Goal: Task Accomplishment & Management: Manage account settings

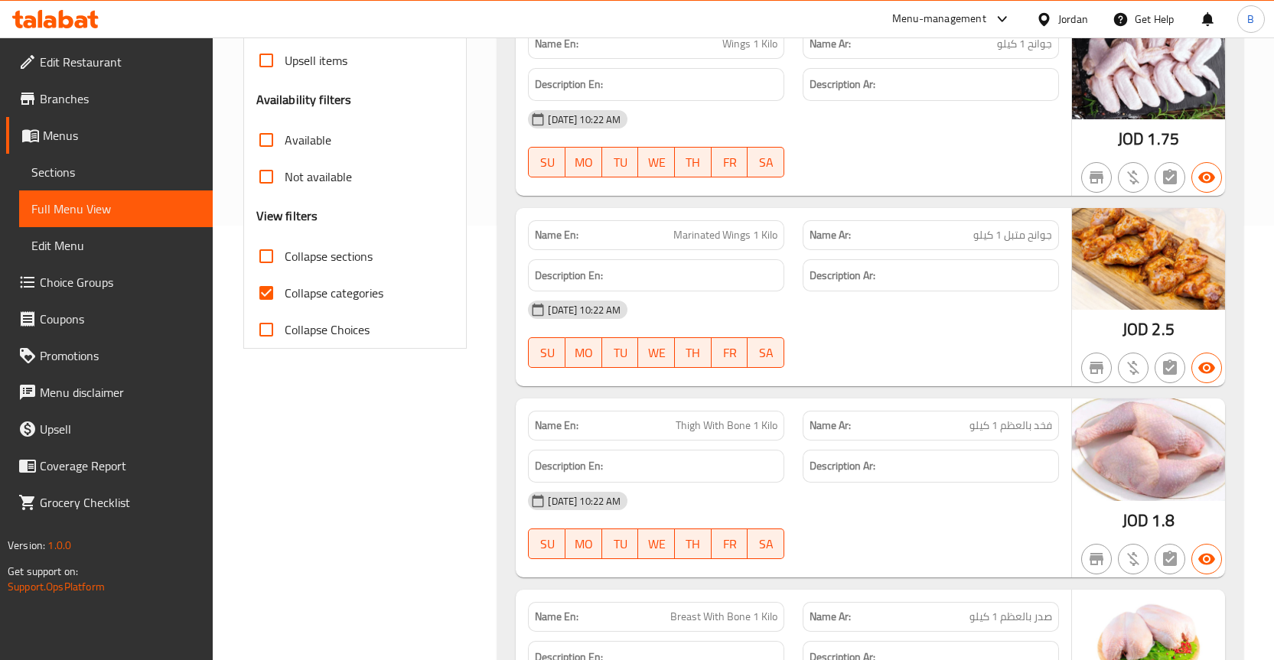
scroll to position [459, 0]
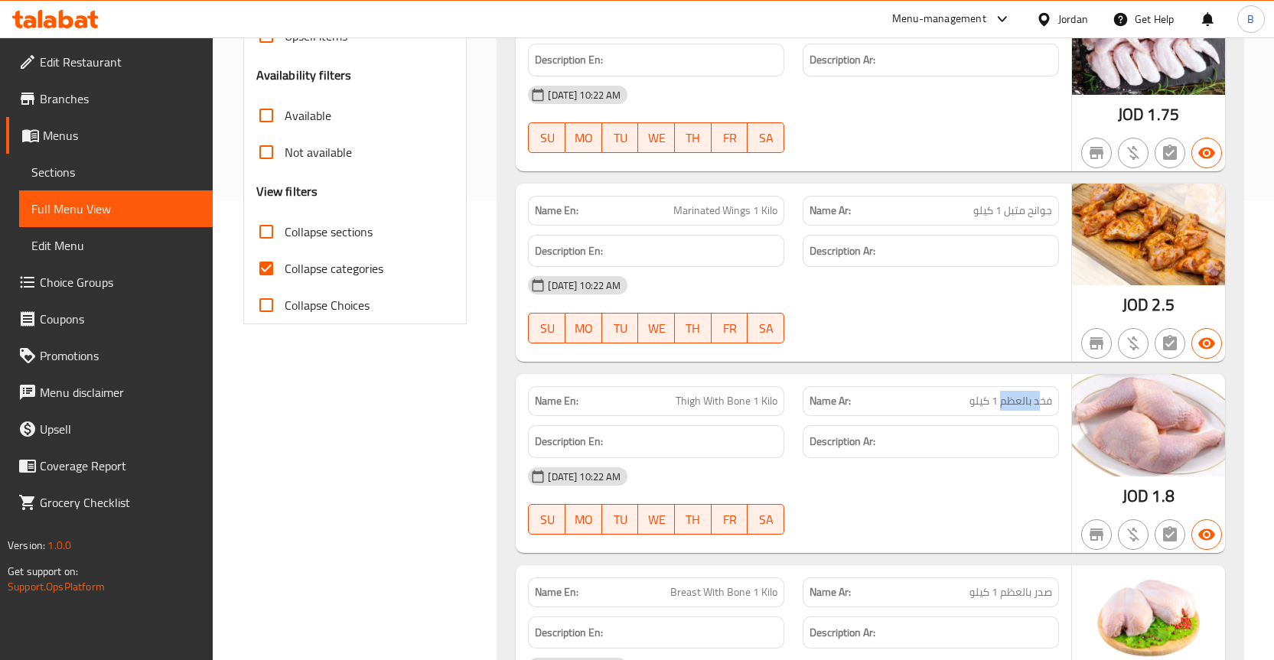
drag, startPoint x: 1007, startPoint y: 406, endPoint x: 1045, endPoint y: 399, distance: 38.9
click at [1045, 399] on span "فخد بالعظم 1 كيلو" at bounding box center [1011, 401] width 83 height 16
click at [1020, 413] on div "Name Ar: فخد بالعظم 1 كيلو" at bounding box center [931, 401] width 256 height 30
click at [704, 402] on span "Thigh With Bone 1 Kilo" at bounding box center [727, 401] width 102 height 16
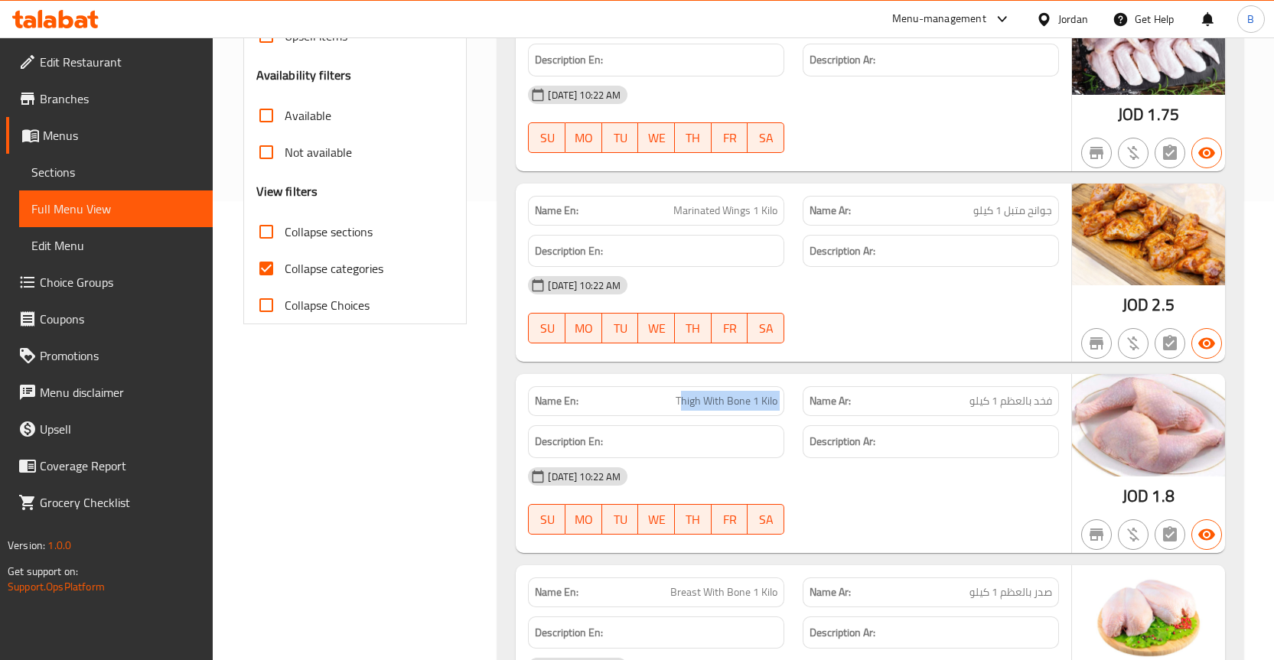
click at [704, 402] on span "Thigh With Bone 1 Kilo" at bounding box center [727, 401] width 102 height 16
copy span "Thigh With Bone 1 Kilo"
click at [728, 401] on span "Thigh With Bone 1 Kilo" at bounding box center [727, 401] width 102 height 16
drag, startPoint x: 706, startPoint y: 400, endPoint x: 748, endPoint y: 400, distance: 42.9
click at [748, 400] on span "Thigh With Bone 1 Kilo" at bounding box center [727, 401] width 102 height 16
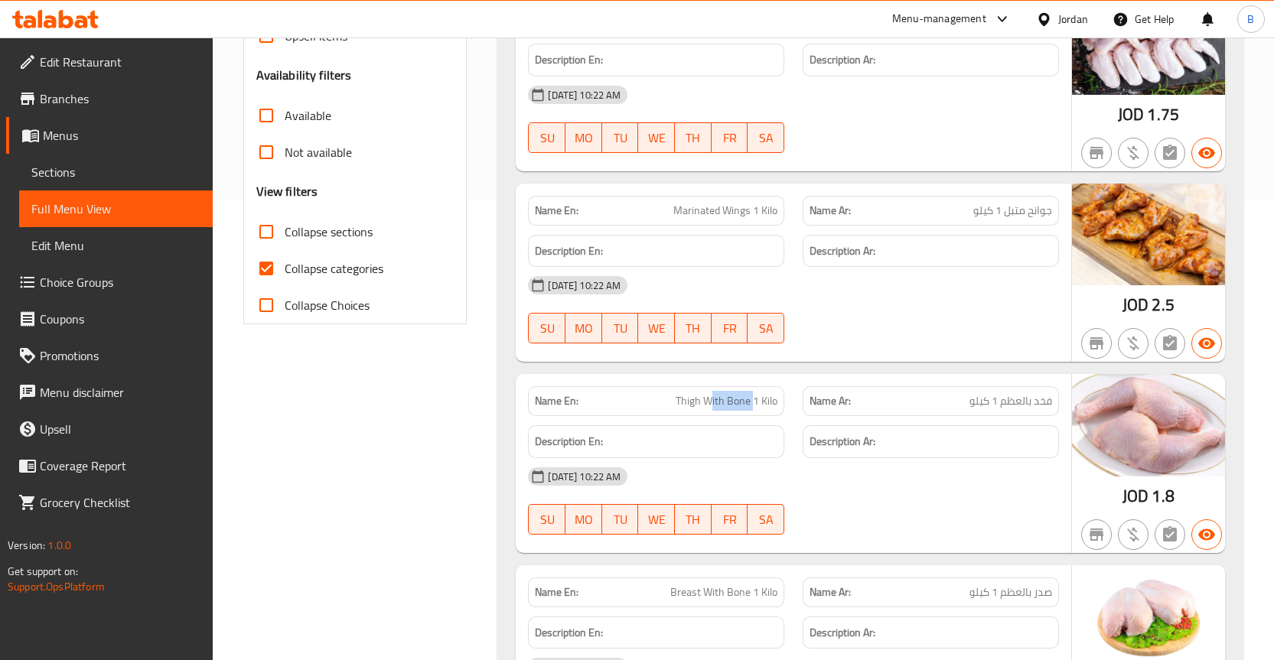
copy span "With Bone"
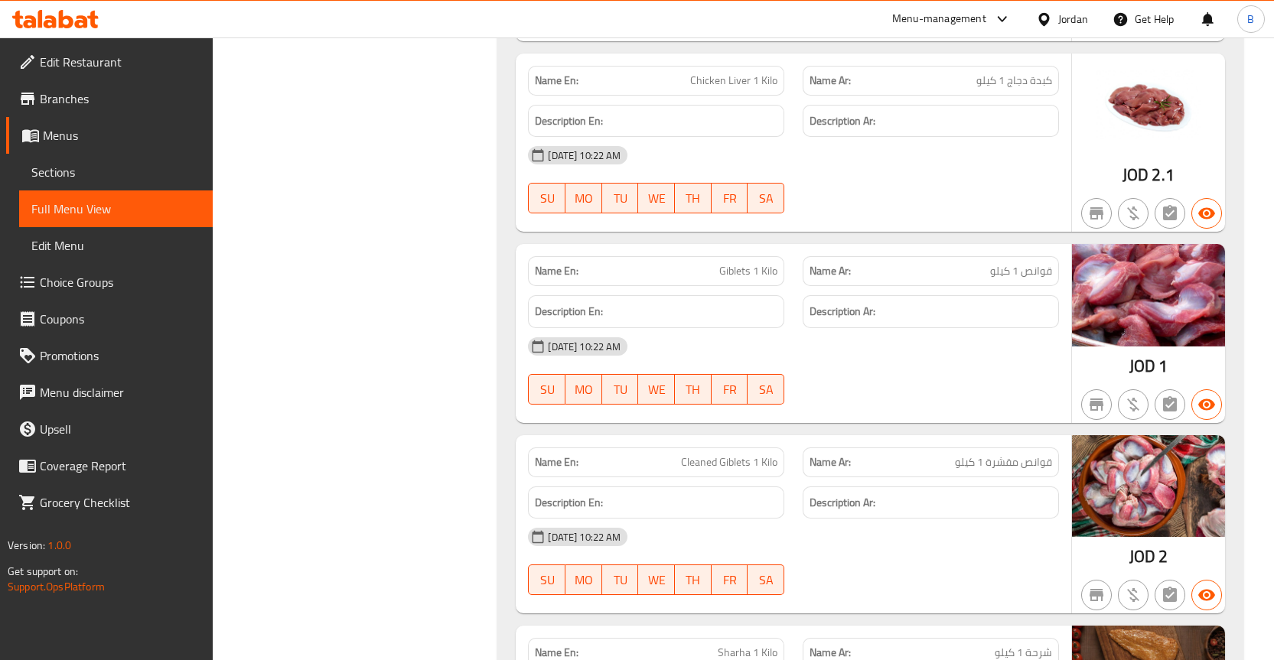
scroll to position [1377, 0]
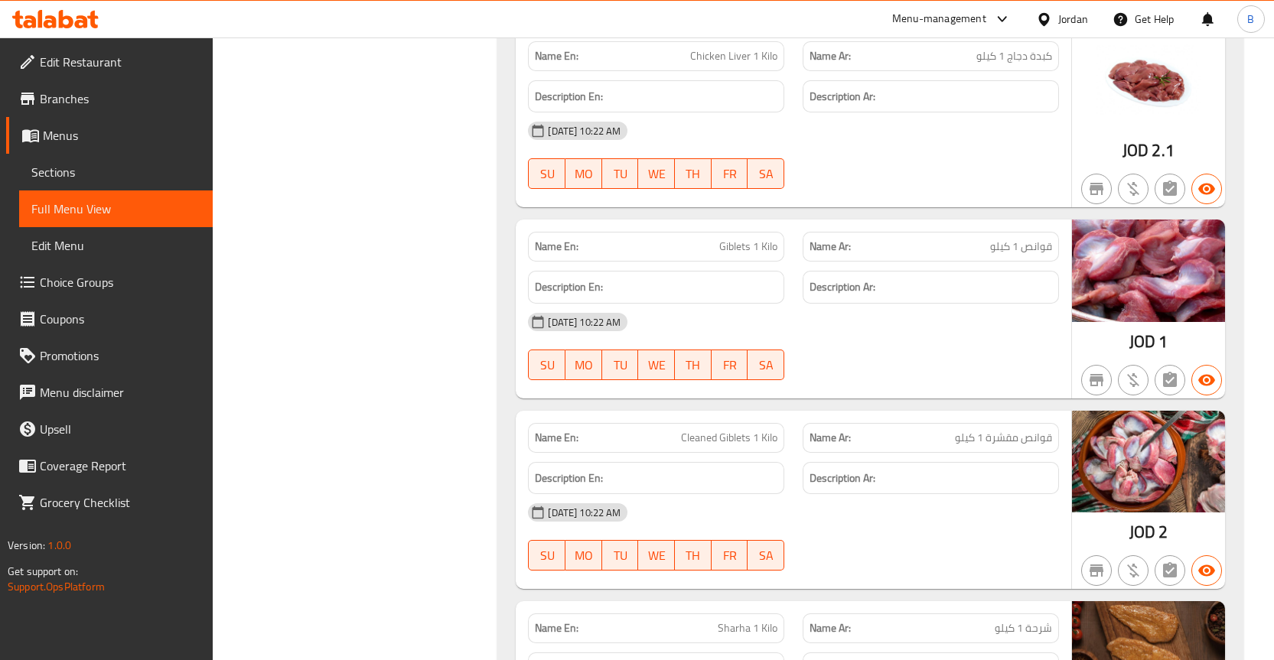
click at [735, 243] on span "Giblets 1 Kilo" at bounding box center [748, 247] width 58 height 16
click at [737, 245] on span "Giblets 1 Kilo" at bounding box center [748, 247] width 58 height 16
copy span "Giblets"
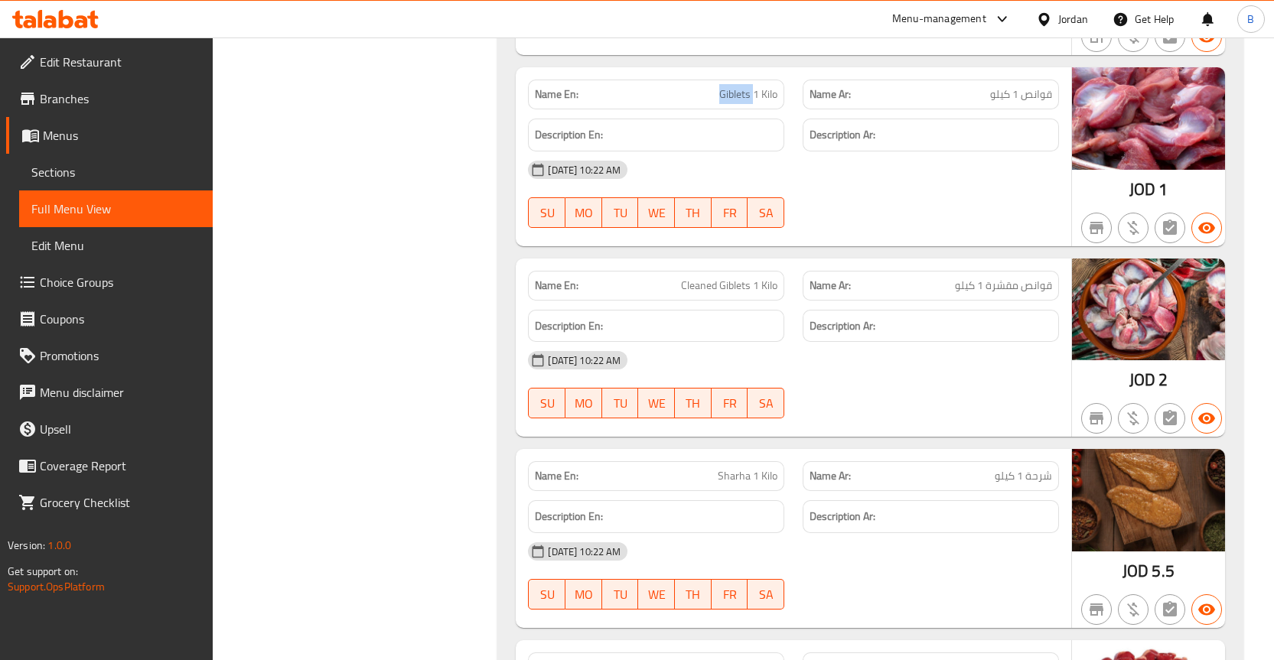
scroll to position [1530, 0]
click at [999, 282] on span "قوانص مقشرة 1 كيلو" at bounding box center [1003, 285] width 97 height 16
copy span "مقشرة"
click at [1030, 277] on span "قوانص مقشرة 1 كيلو" at bounding box center [1003, 285] width 97 height 16
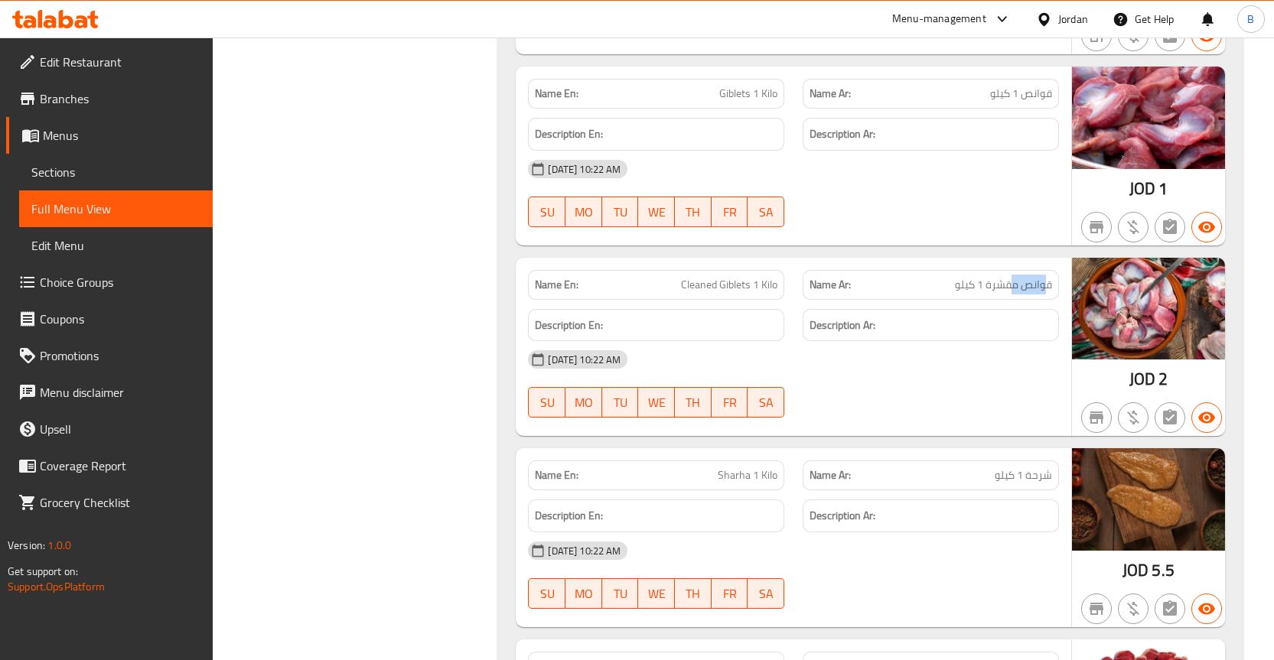
click at [1030, 277] on span "قوانص مقشرة 1 كيلو" at bounding box center [1003, 285] width 97 height 16
click at [696, 292] on span "Cleaned Giblets 1 Kilo" at bounding box center [729, 285] width 96 height 16
click at [697, 292] on span "Cleaned Giblets 1 Kilo" at bounding box center [729, 285] width 96 height 16
click at [700, 283] on span "Cleaned Giblets 1 Kilo" at bounding box center [729, 285] width 96 height 16
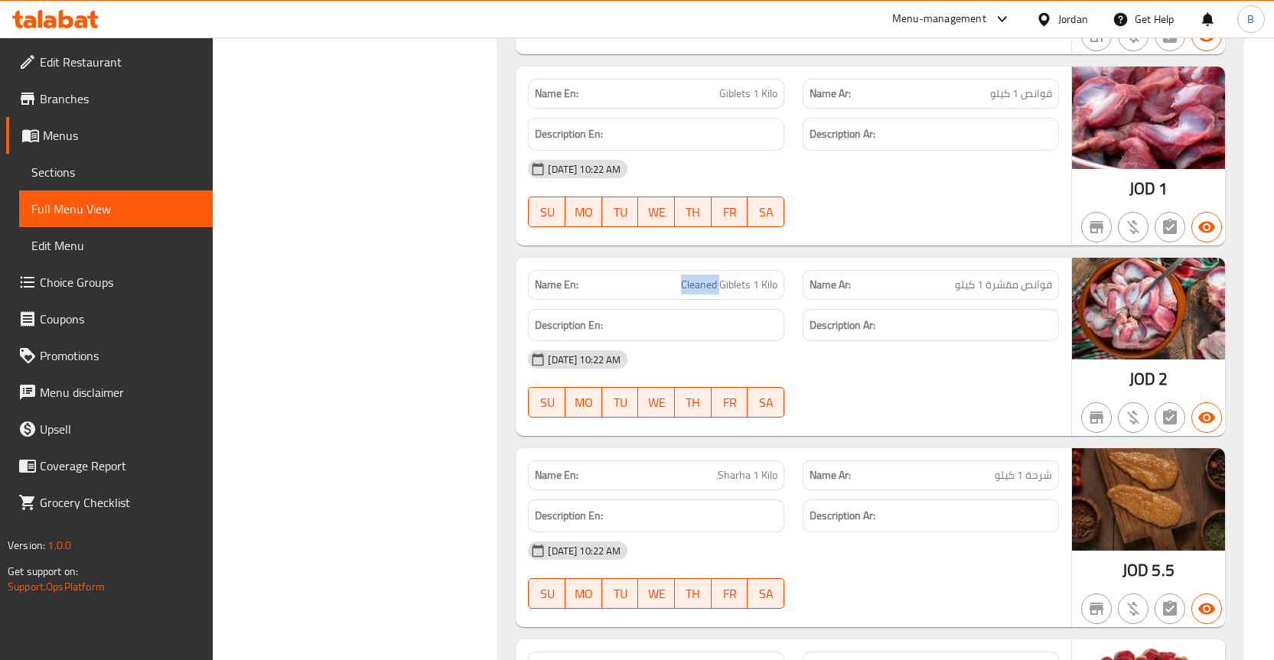
click at [700, 283] on span "Cleaned Giblets 1 Kilo" at bounding box center [729, 285] width 96 height 16
copy span "Cleaned"
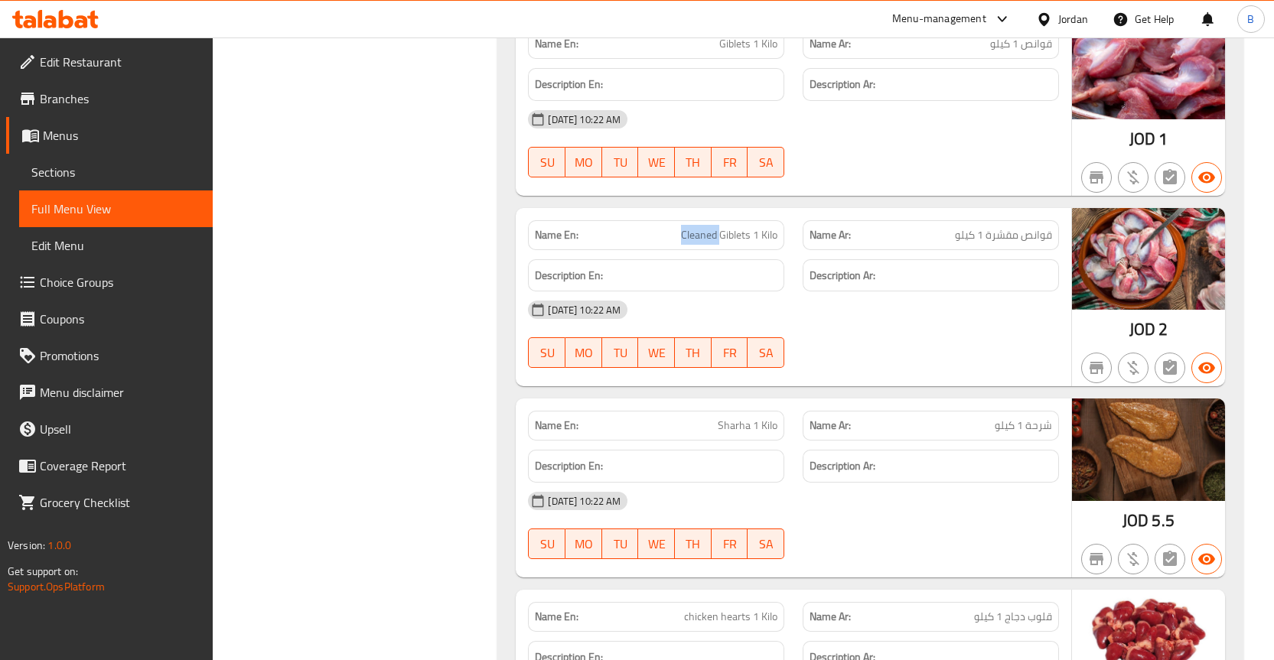
scroll to position [1607, 0]
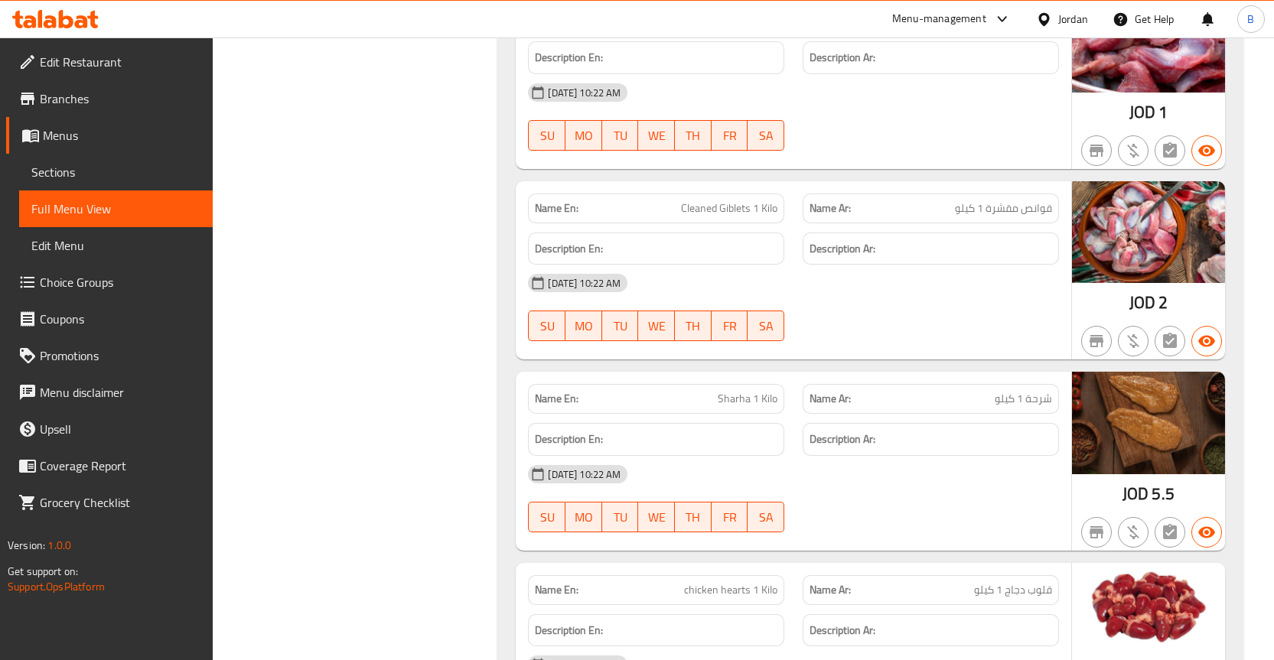
click at [944, 316] on div "[DATE] 10:22 AM SU MO TU WE TH FR SA" at bounding box center [793, 308] width 549 height 86
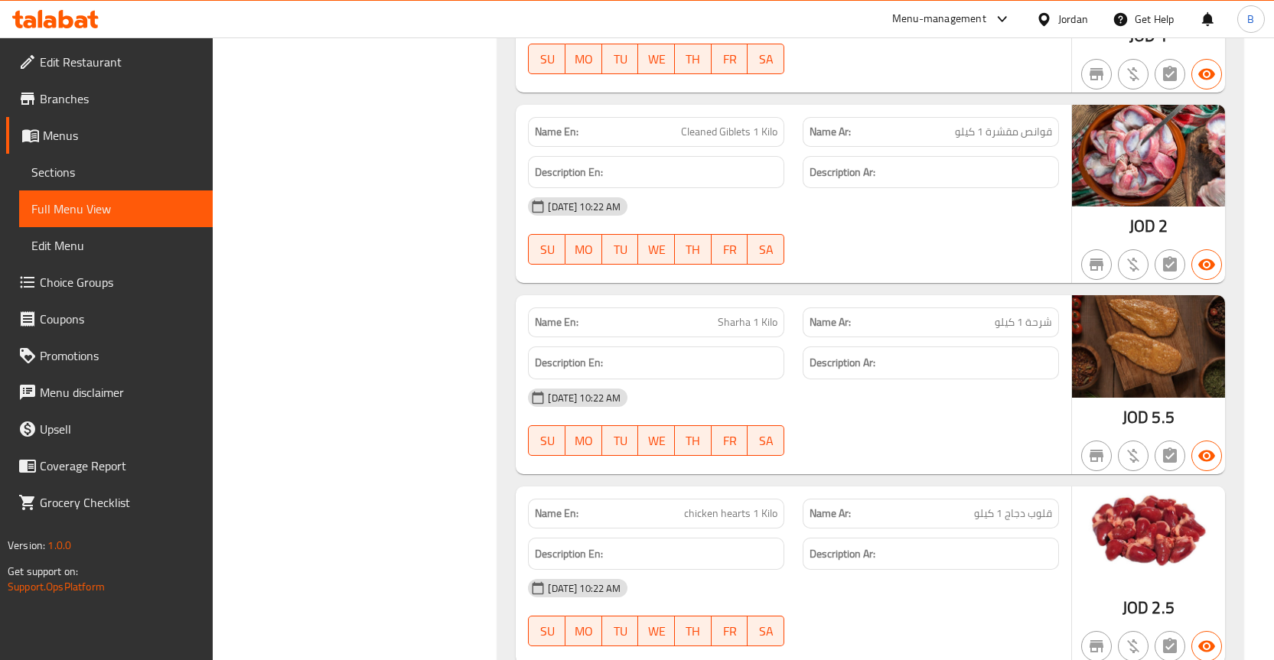
scroll to position [1749, 0]
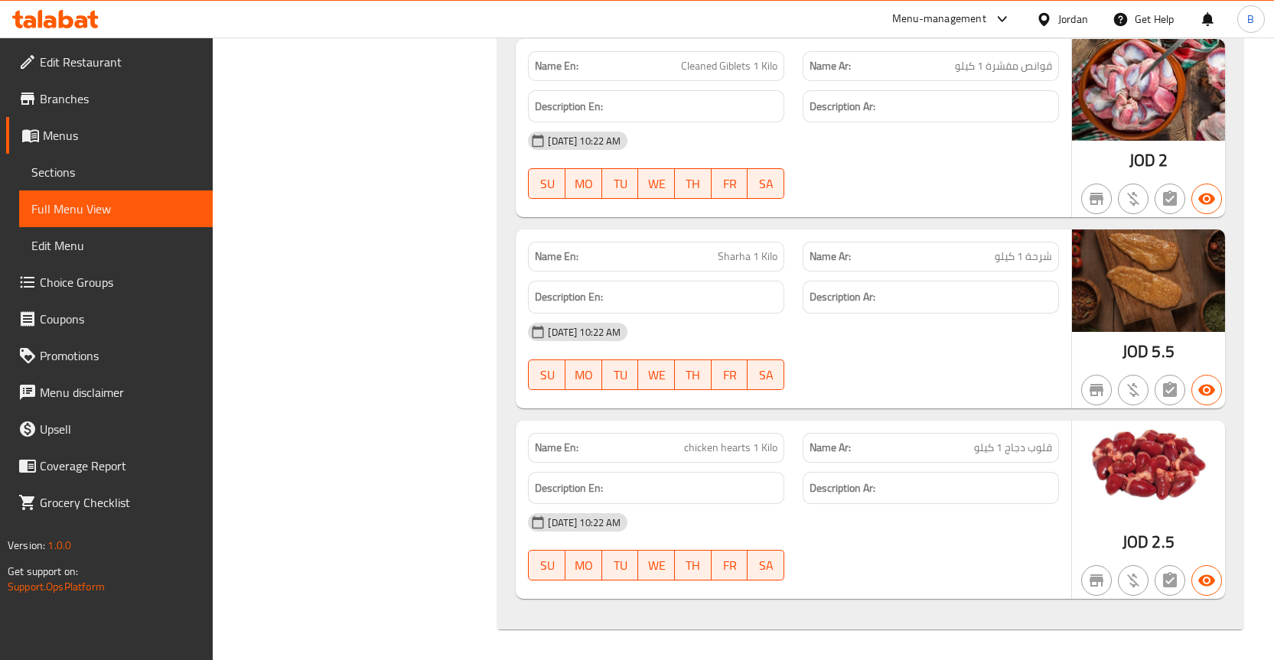
click at [1048, 455] on span "قلوب دجاج 1 كيلو" at bounding box center [1013, 448] width 78 height 16
copy span "قلوب"
click at [65, 163] on span "Sections" at bounding box center [115, 172] width 169 height 18
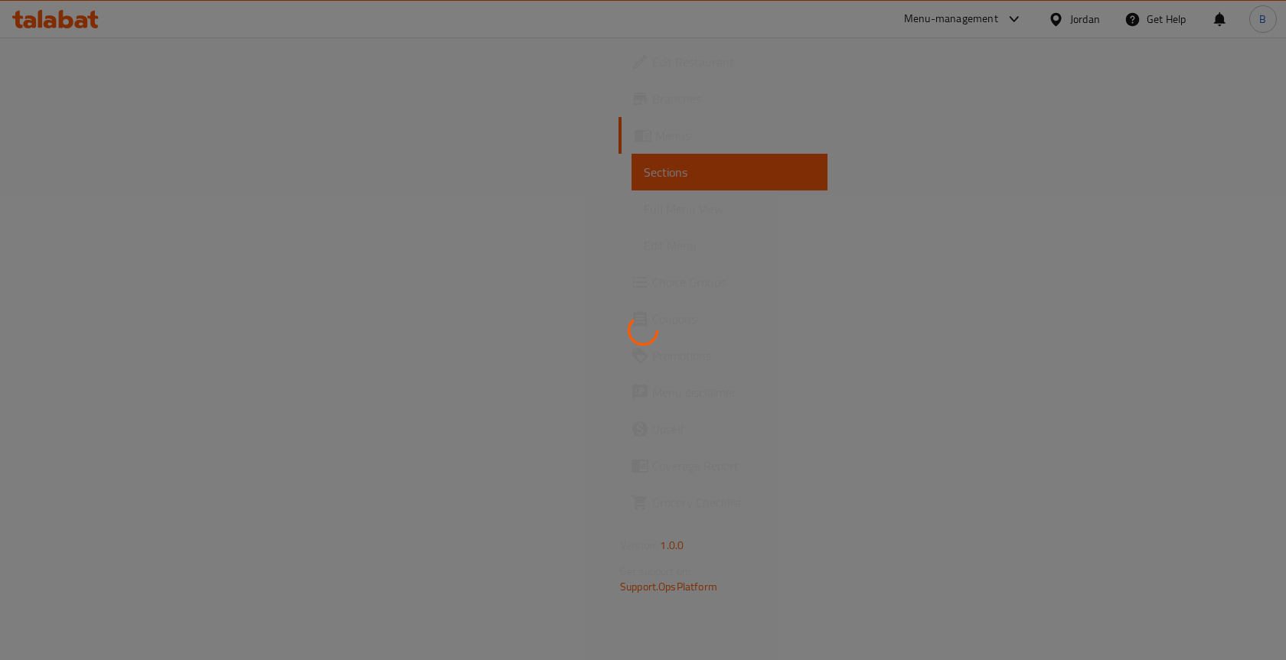
click at [30, 119] on div at bounding box center [643, 330] width 1286 height 660
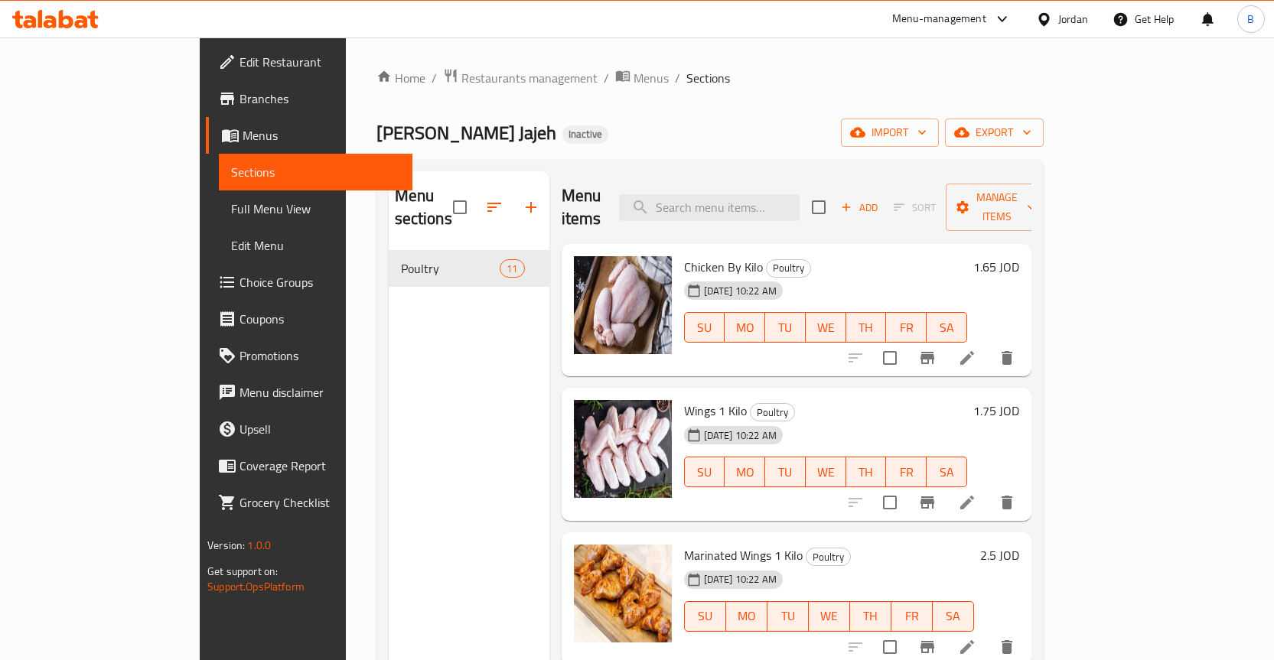
click at [243, 144] on span "Menus" at bounding box center [322, 135] width 158 height 18
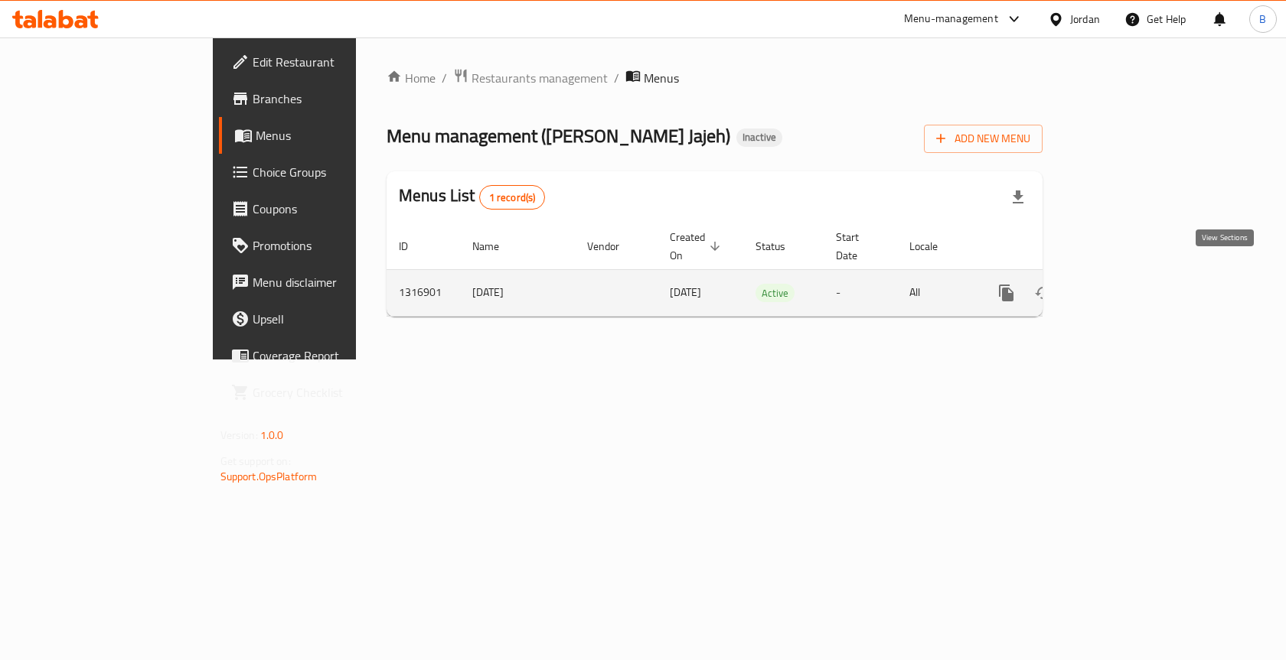
click at [1126, 284] on icon "enhanced table" at bounding box center [1116, 293] width 18 height 18
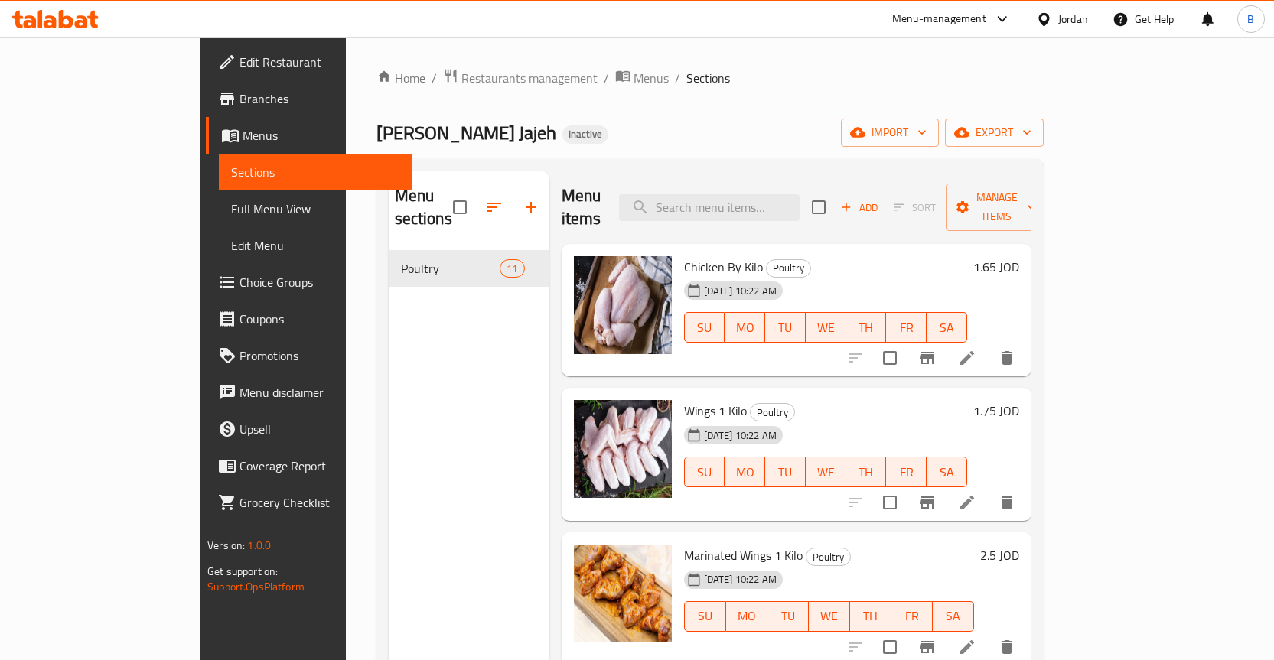
click at [231, 200] on span "Full Menu View" at bounding box center [315, 209] width 169 height 18
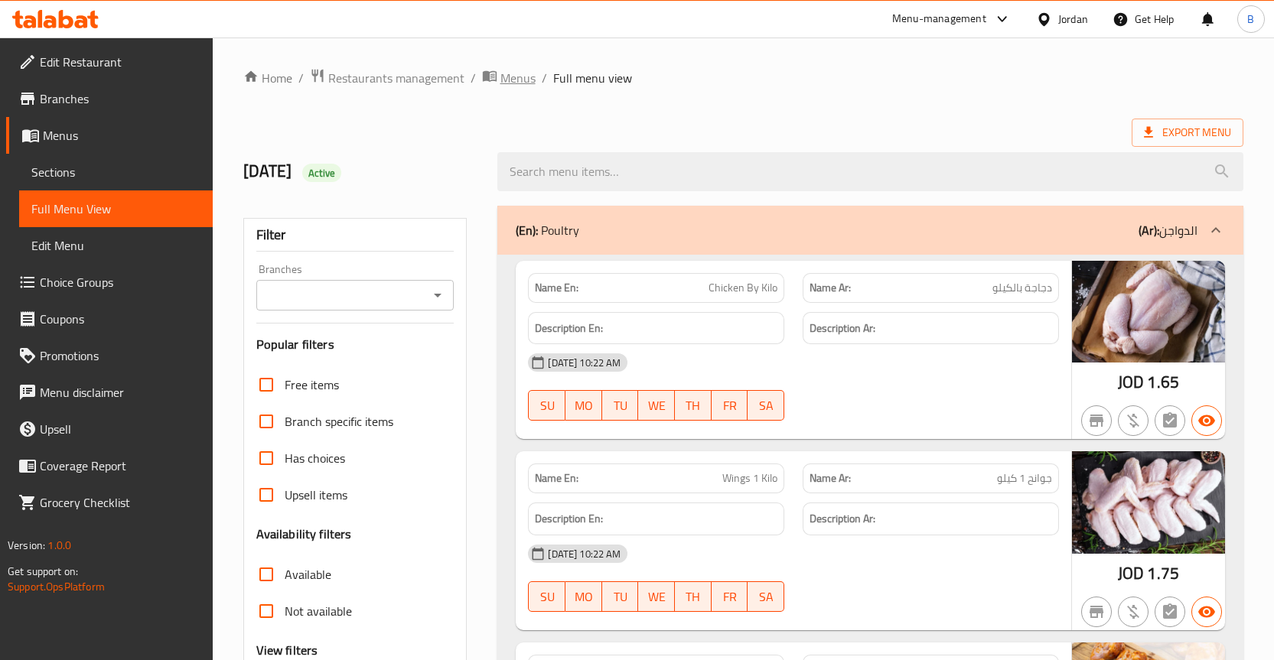
click at [517, 77] on span "Menus" at bounding box center [517, 78] width 35 height 18
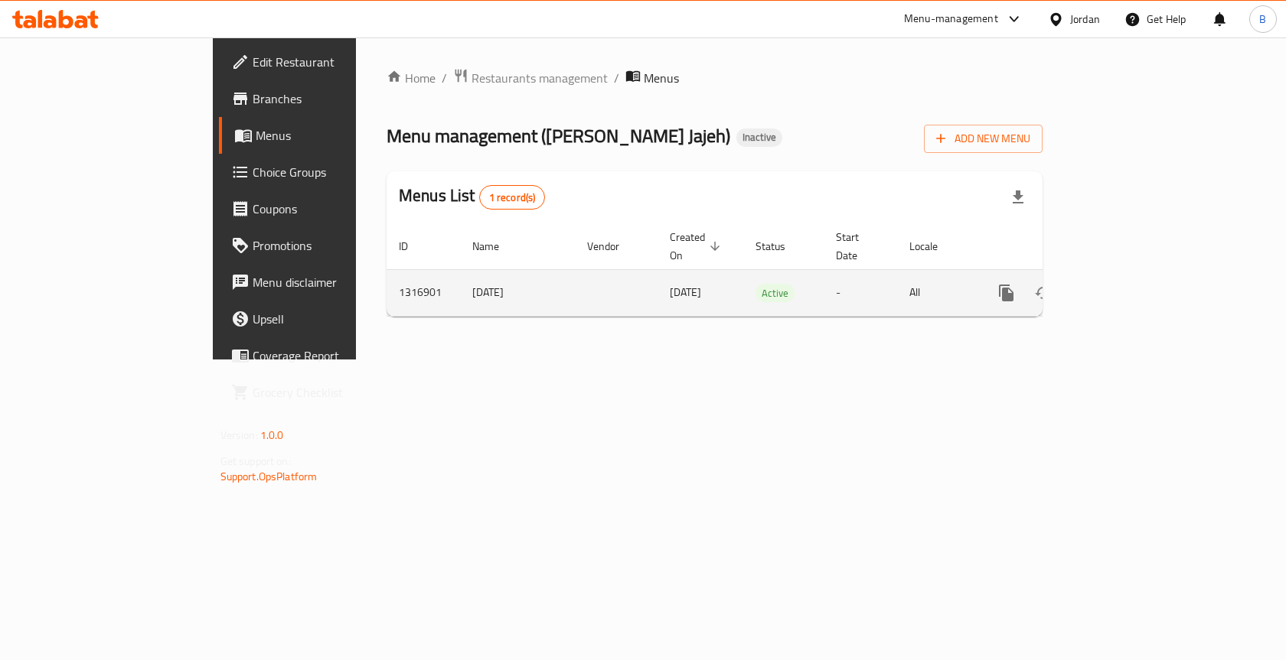
click at [1126, 284] on icon "enhanced table" at bounding box center [1116, 293] width 18 height 18
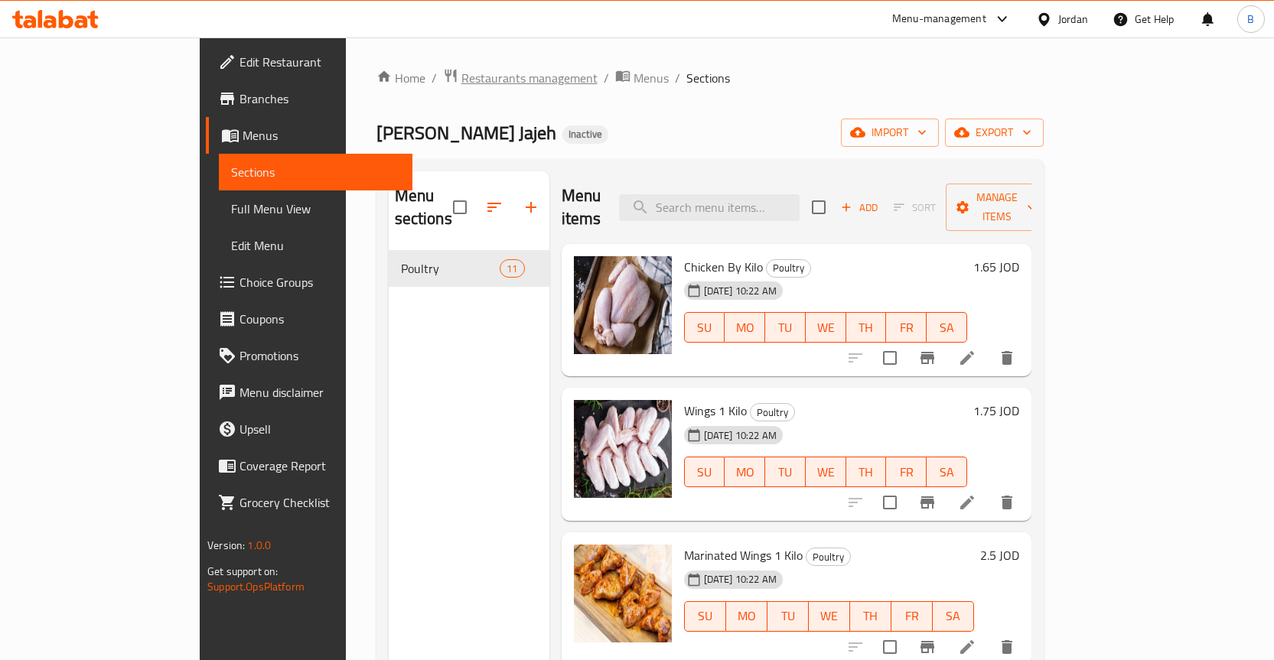
click at [461, 73] on span "Restaurants management" at bounding box center [529, 78] width 136 height 18
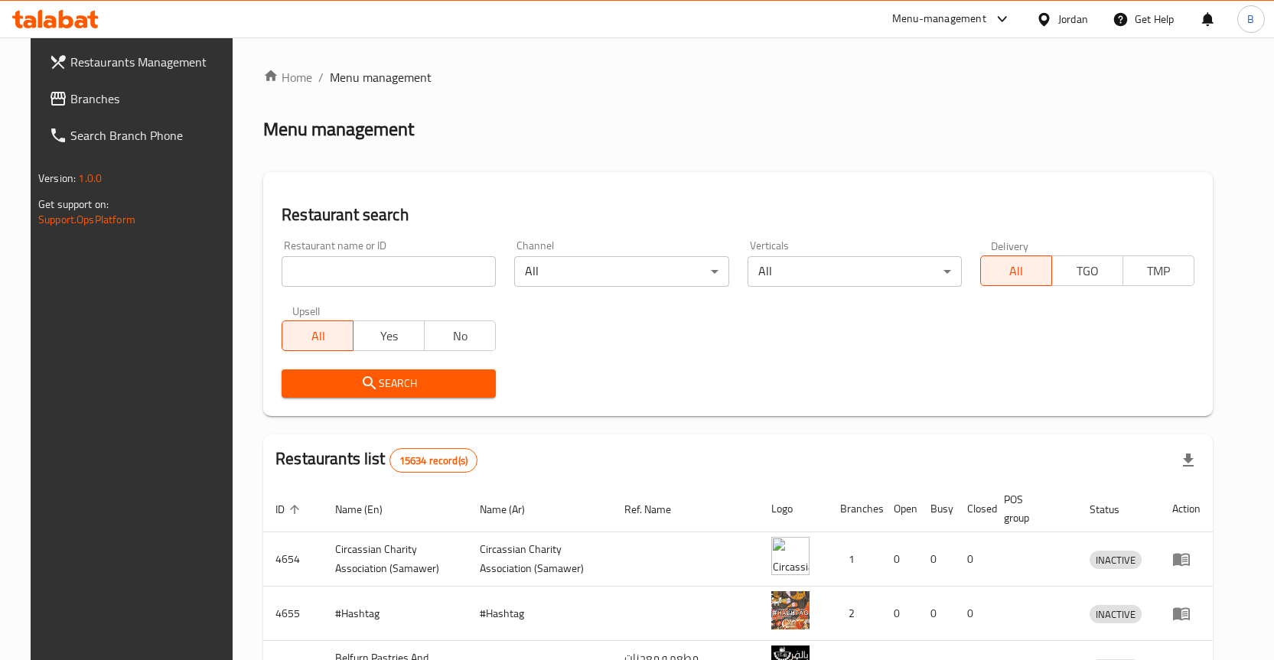
click at [81, 106] on span "Branches" at bounding box center [150, 99] width 161 height 18
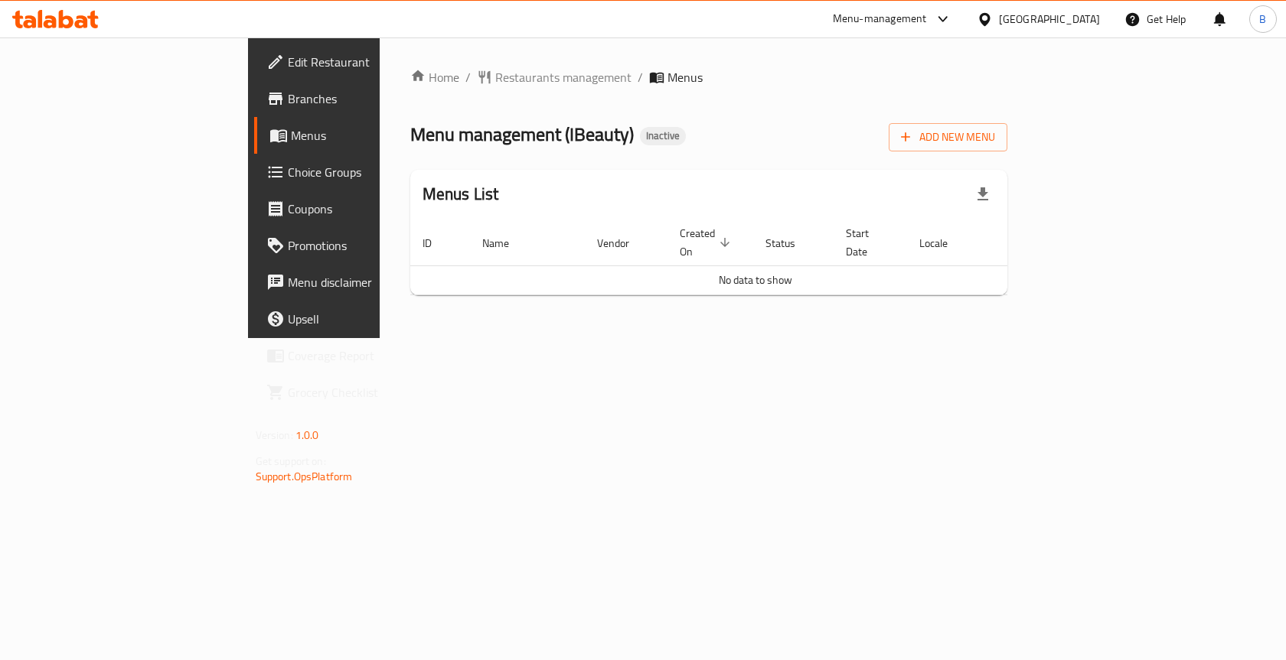
click at [288, 64] on span "Edit Restaurant" at bounding box center [369, 62] width 163 height 18
